Goal: Transaction & Acquisition: Purchase product/service

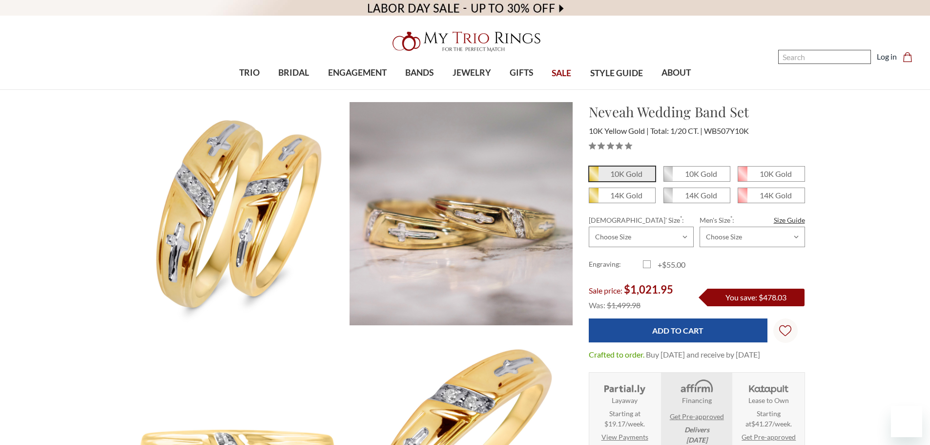
click at [850, 52] on input "Search" at bounding box center [824, 57] width 93 height 14
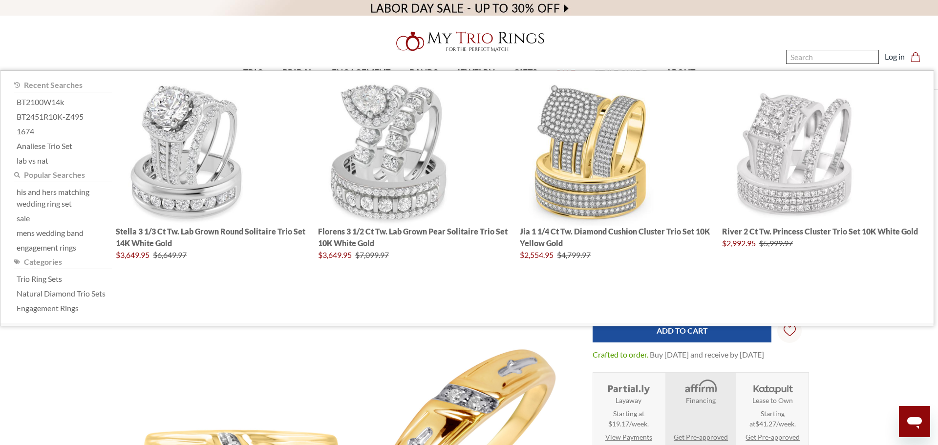
paste input "BT415W10K-C029"
type input "BT415W10K-C029"
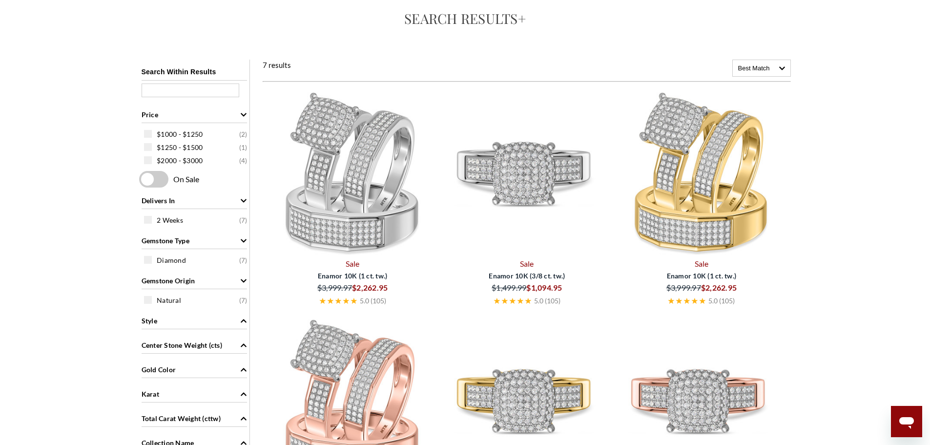
scroll to position [98, 0]
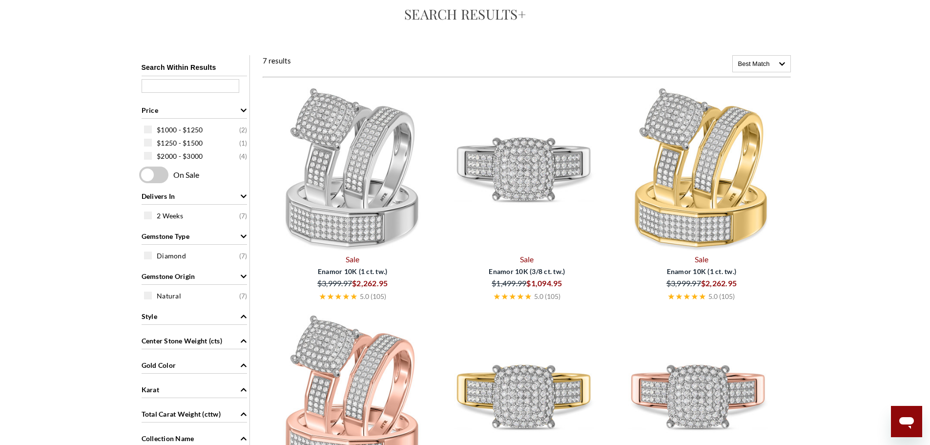
click at [349, 216] on img at bounding box center [352, 167] width 167 height 167
